Goal: Transaction & Acquisition: Purchase product/service

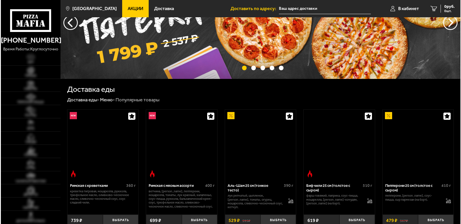
scroll to position [86, 0]
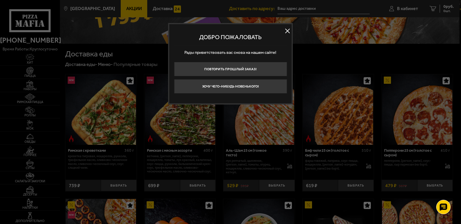
click at [235, 83] on button "Хочу чего-нибудь новенького!" at bounding box center [230, 86] width 113 height 14
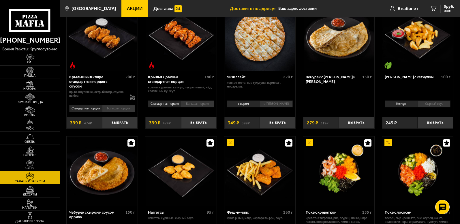
scroll to position [173, 0]
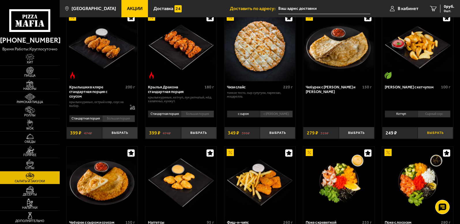
click at [432, 133] on button "Выбрать" at bounding box center [434, 133] width 35 height 12
click at [120, 132] on button "Выбрать" at bounding box center [119, 133] width 35 height 12
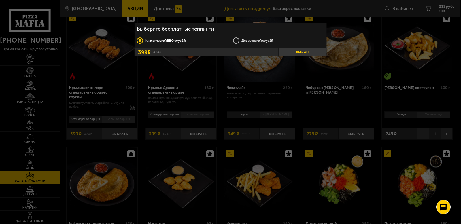
click at [312, 51] on button "Выбрать" at bounding box center [303, 52] width 48 height 9
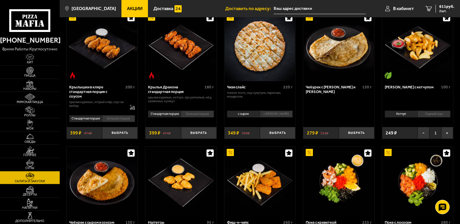
scroll to position [202, 0]
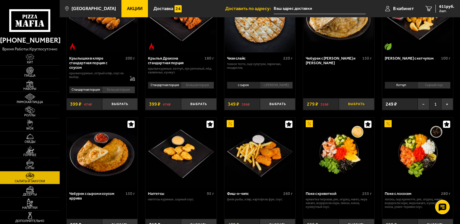
click at [361, 104] on button "Выбрать" at bounding box center [356, 104] width 35 height 12
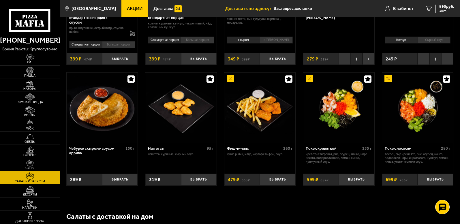
scroll to position [259, 0]
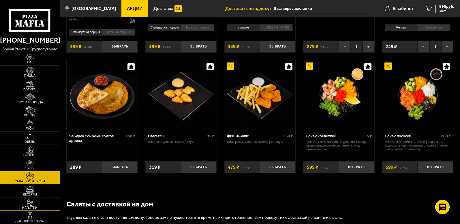
click at [32, 204] on img at bounding box center [30, 202] width 18 height 7
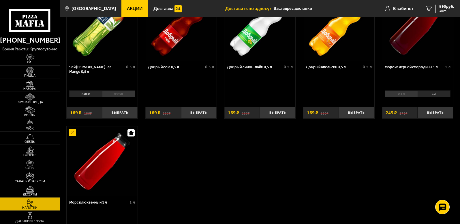
scroll to position [86, 0]
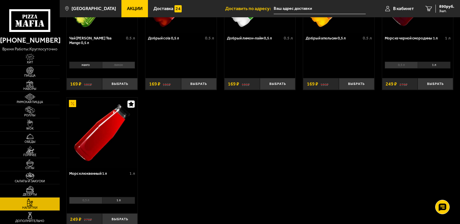
click at [93, 202] on li "0,5 л" at bounding box center [85, 200] width 33 height 7
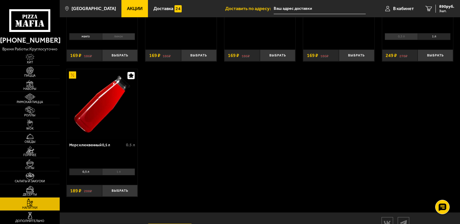
scroll to position [115, 0]
click at [126, 192] on button "Выбрать" at bounding box center [119, 191] width 35 height 12
drag, startPoint x: 441, startPoint y: 7, endPoint x: 441, endPoint y: 12, distance: 4.3
click at [441, 7] on span "1079 руб." at bounding box center [445, 7] width 17 height 4
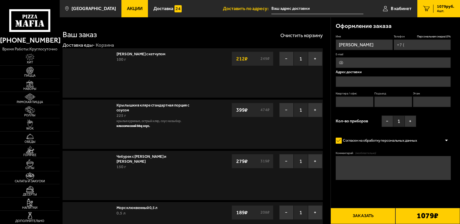
type input "+7 (921) 978-35-03"
type input "Фаянсовая улица, 22к4Д"
type input "1"
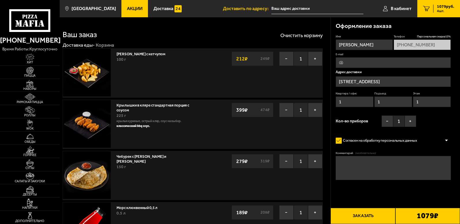
click at [372, 219] on button "Заказать" at bounding box center [362, 216] width 65 height 16
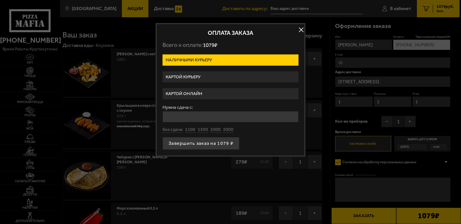
click at [184, 93] on label "Картой онлайн" at bounding box center [231, 93] width 136 height 11
click at [0, 0] on input "Картой онлайн" at bounding box center [0, 0] width 0 height 0
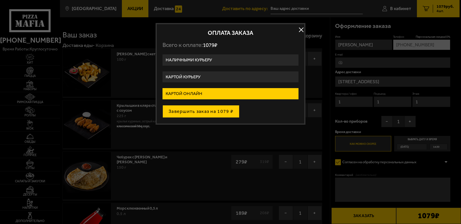
click at [200, 112] on button "Завершить заказ на 1079 ₽" at bounding box center [201, 111] width 77 height 13
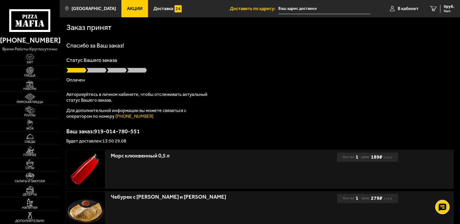
click at [193, 46] on h1 "Спасибо за Ваш заказ!" at bounding box center [259, 46] width 387 height 6
drag, startPoint x: 0, startPoint y: 0, endPoint x: 393, endPoint y: 56, distance: 397.5
click at [393, 56] on div "Спасибо за Ваш заказ! Статус Вашего заказа Готовится Авторизуйтесь в личном каб…" at bounding box center [259, 93] width 387 height 101
